Goal: Task Accomplishment & Management: Complete application form

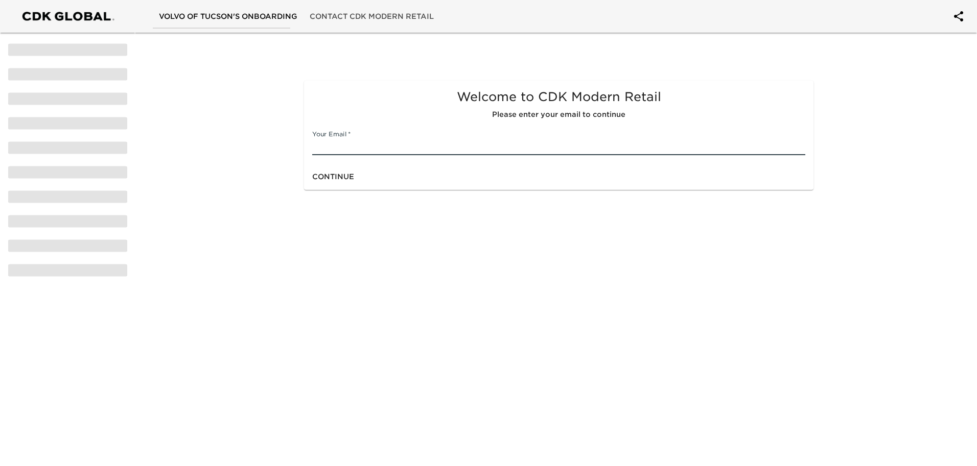
click at [342, 150] on input "text" at bounding box center [558, 147] width 493 height 16
type input "[EMAIL_ADDRESS][DOMAIN_NAME]"
click at [324, 182] on span "Continue" at bounding box center [333, 177] width 42 height 13
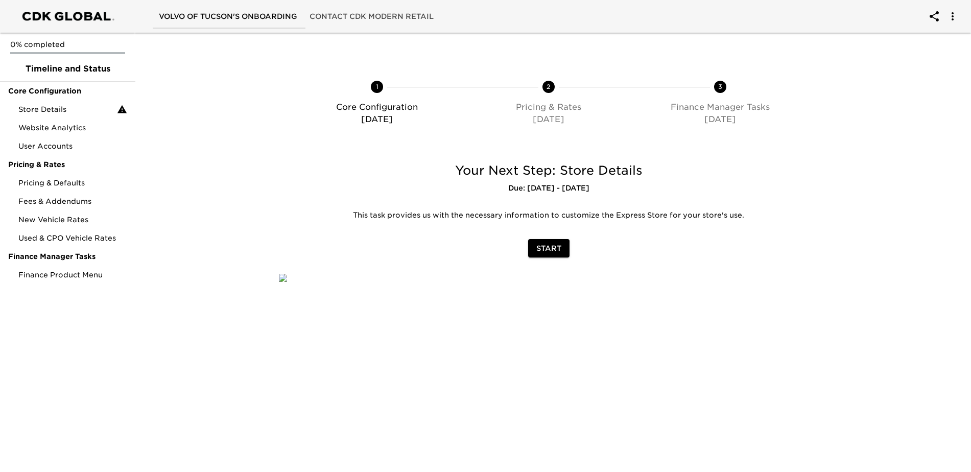
click at [545, 249] on span "Start" at bounding box center [548, 248] width 25 height 13
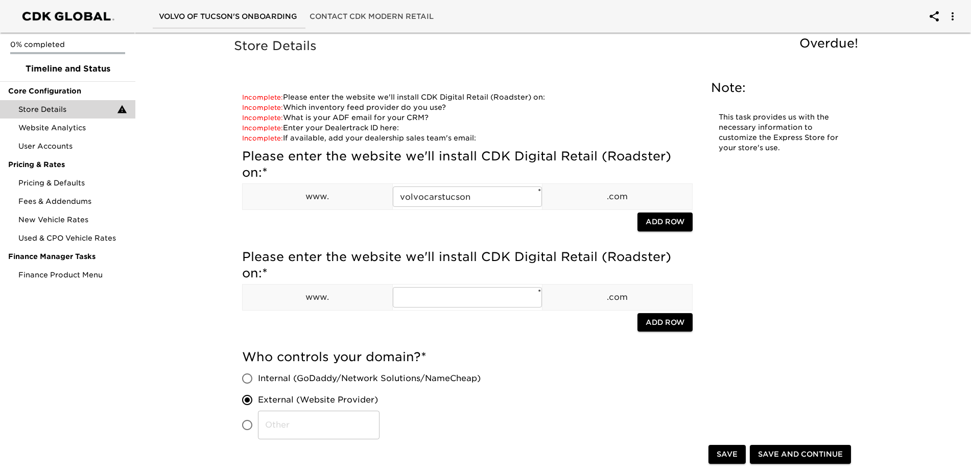
type input "vAuto"
type input "[EMAIL_ADDRESS][DOMAIN_NAME]"
type input "891276"
checkbox input "true"
type input "[EMAIL_ADDRESS][DOMAIN_NAME]"
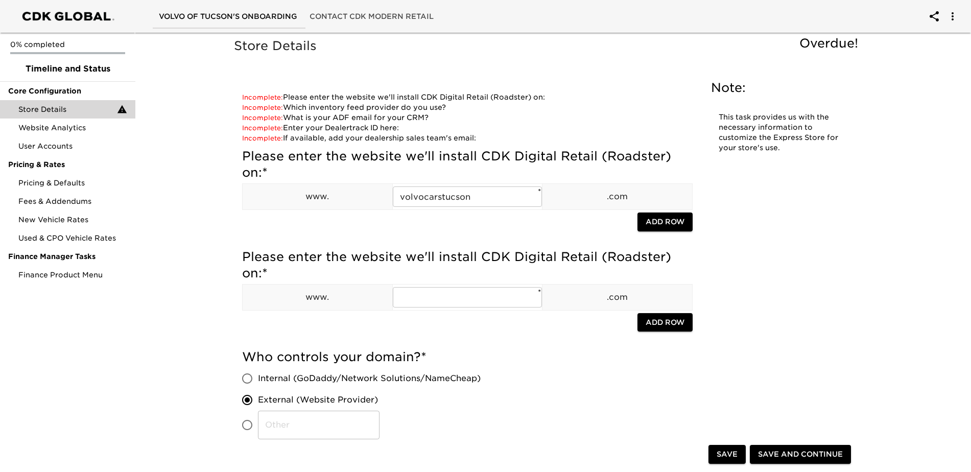
radio input "false"
radio input "true"
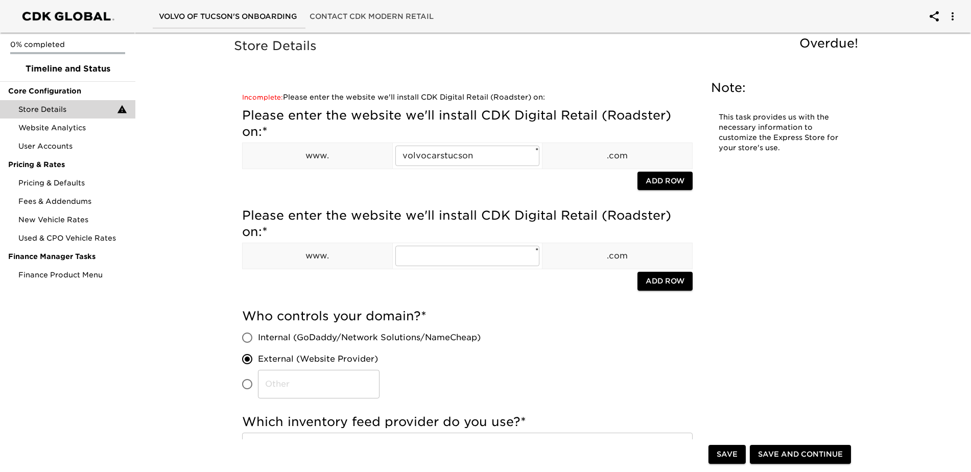
radio input "true"
